Goal: Task Accomplishment & Management: Manage account settings

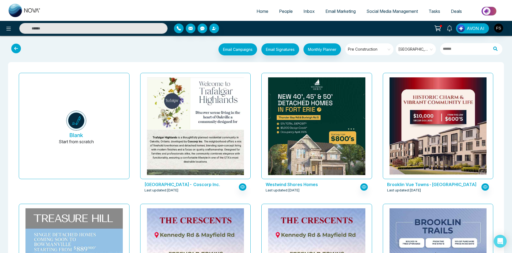
scroll to position [1072, 0]
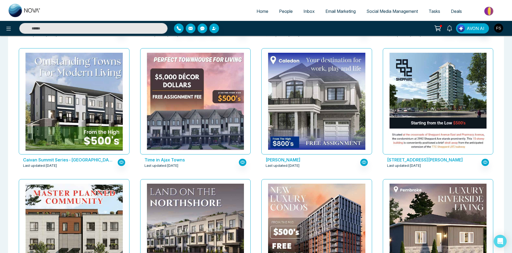
click at [498, 28] on img "button" at bounding box center [498, 28] width 9 height 9
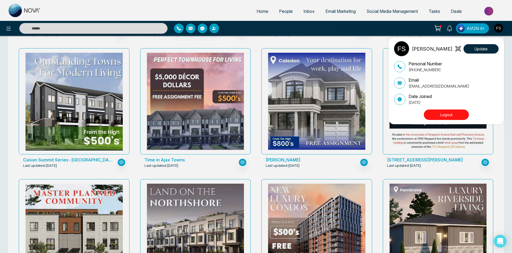
click at [444, 117] on button "Logout" at bounding box center [446, 115] width 45 height 10
